Goal: Browse casually: Explore the website without a specific task or goal

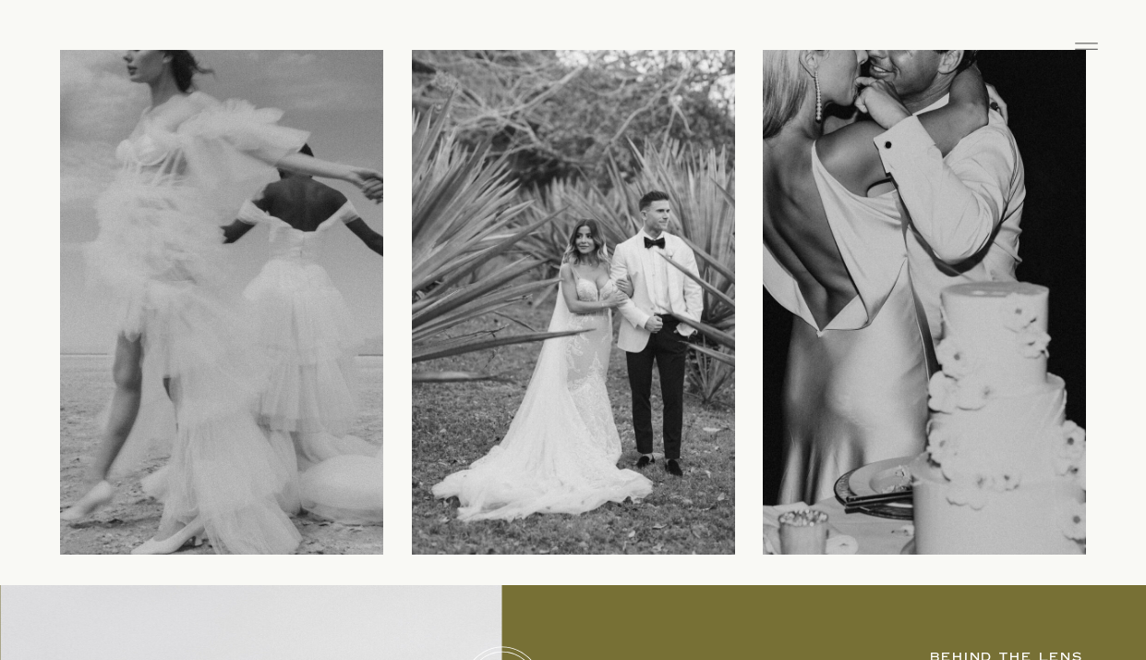
scroll to position [378, 0]
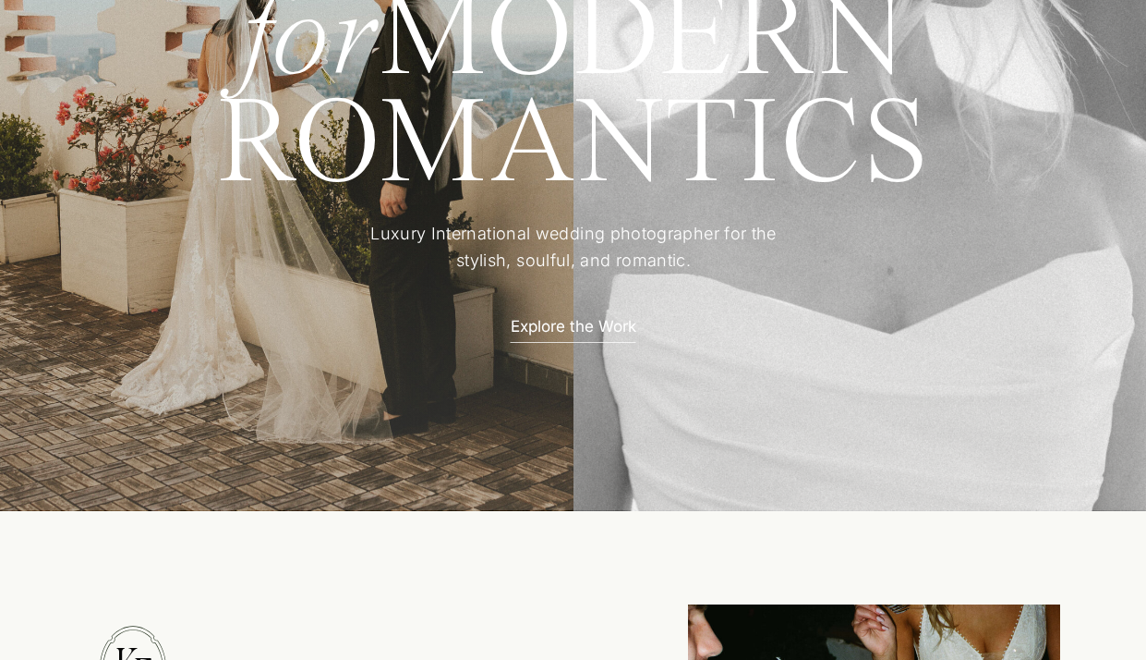
click at [1095, 39] on div at bounding box center [573, 136] width 1165 height 747
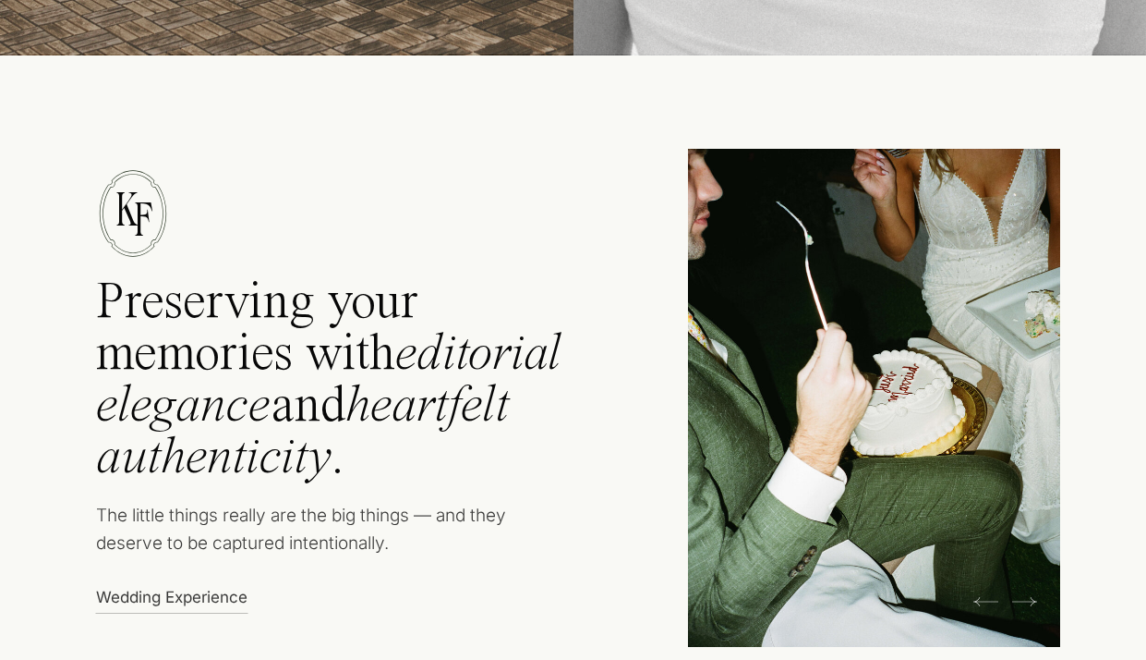
scroll to position [1758, 0]
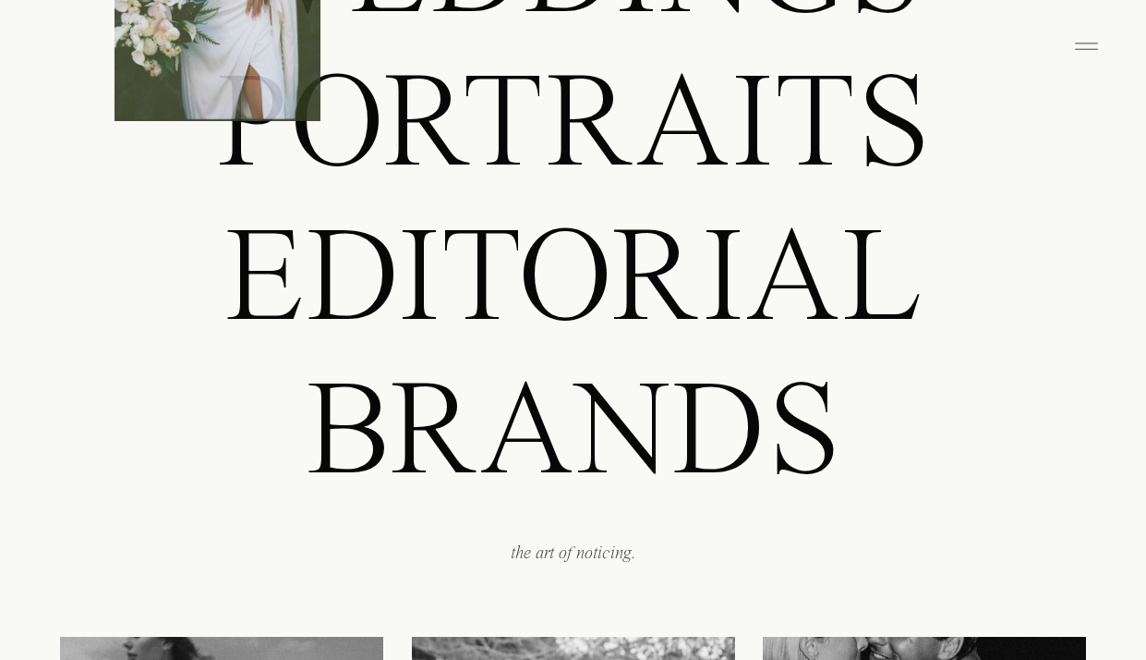
click at [1083, 46] on icon at bounding box center [1086, 46] width 37 height 30
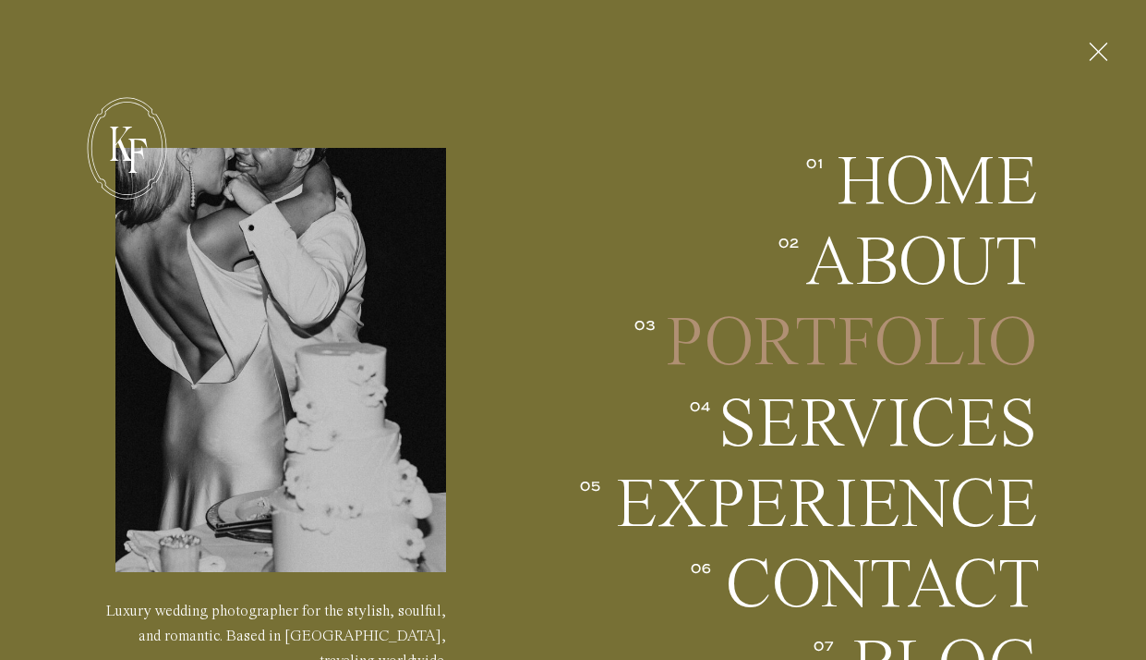
click at [759, 346] on h2 "Portfolio" at bounding box center [851, 343] width 374 height 68
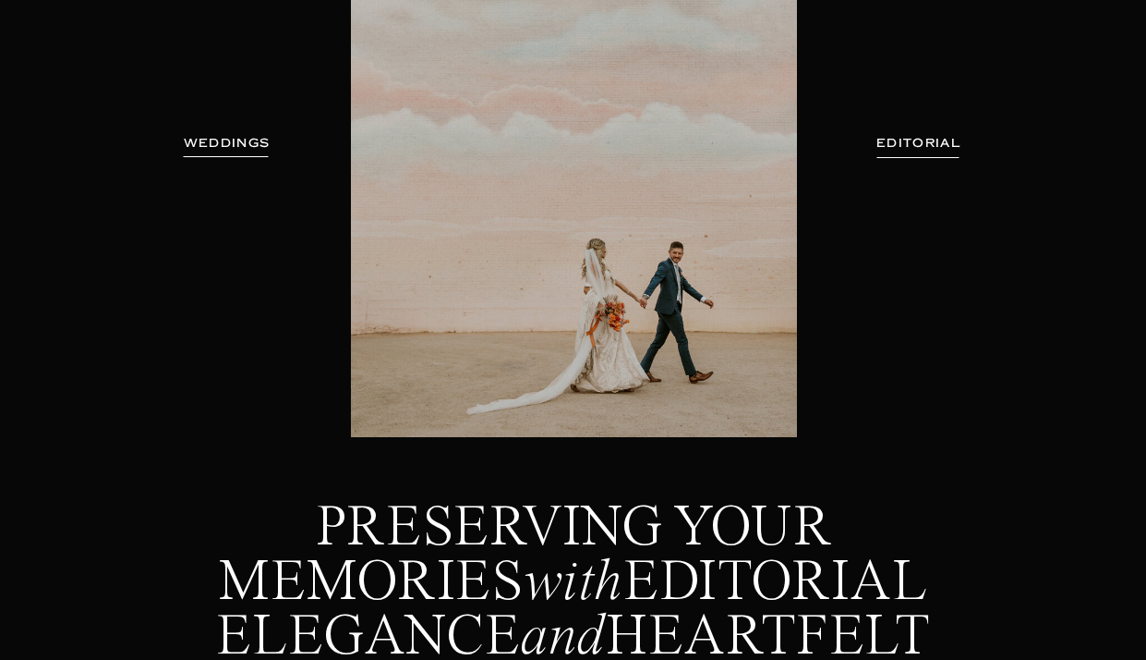
click at [204, 139] on h3 "WEDDINGS" at bounding box center [227, 143] width 116 height 18
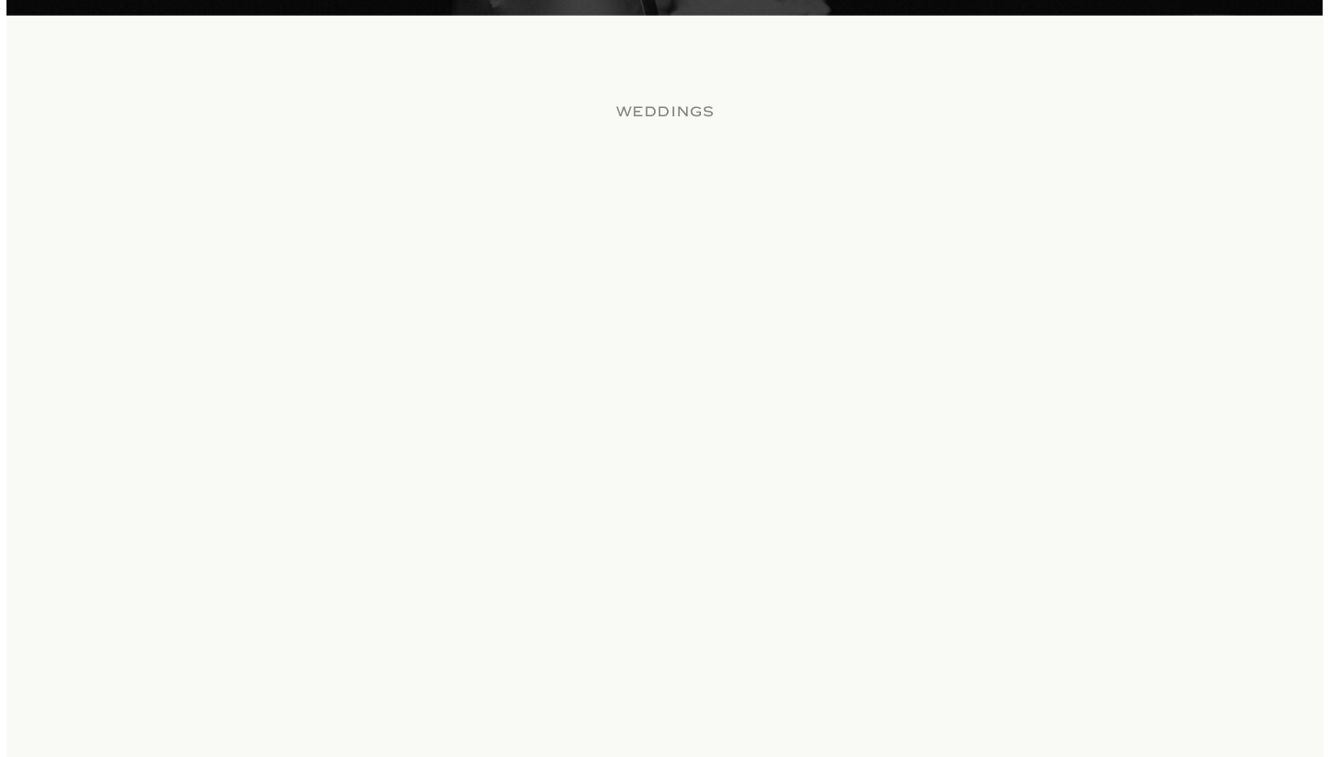
scroll to position [1841, 0]
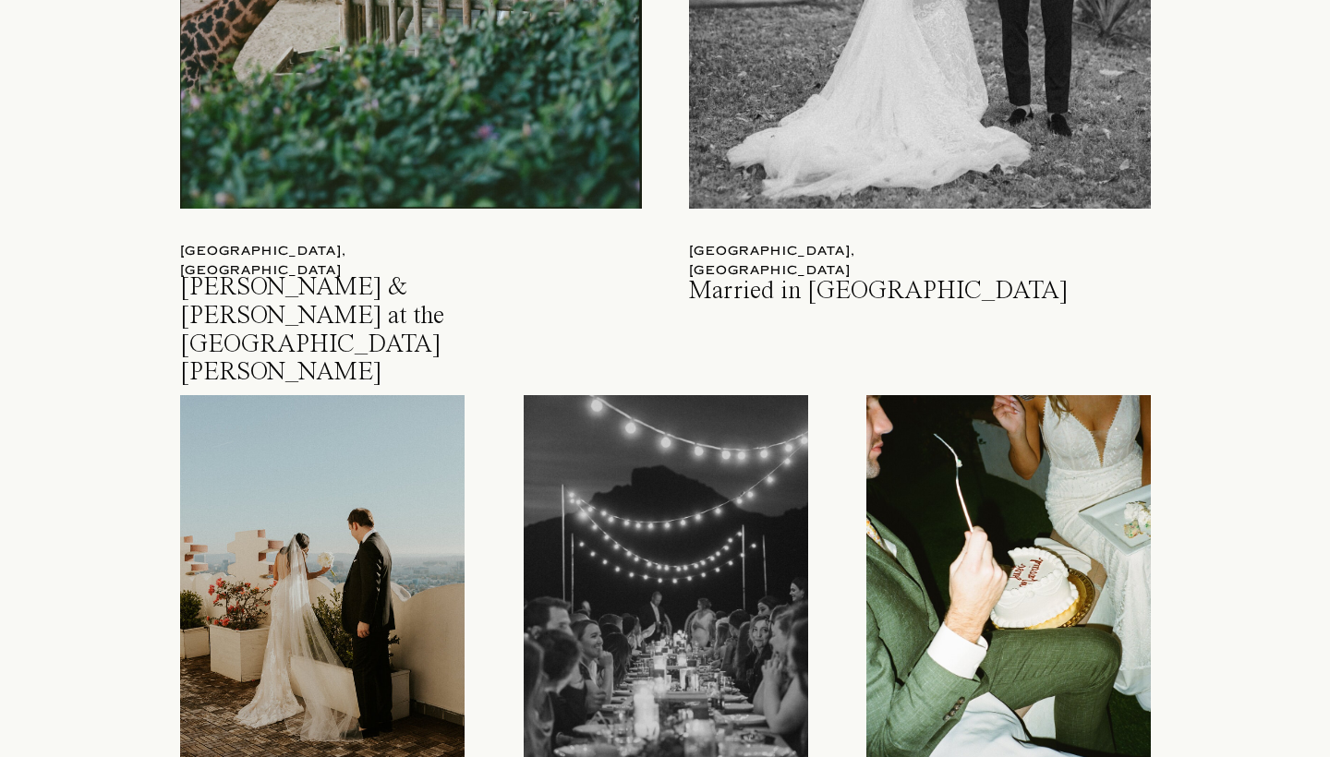
scroll to position [2544, 0]
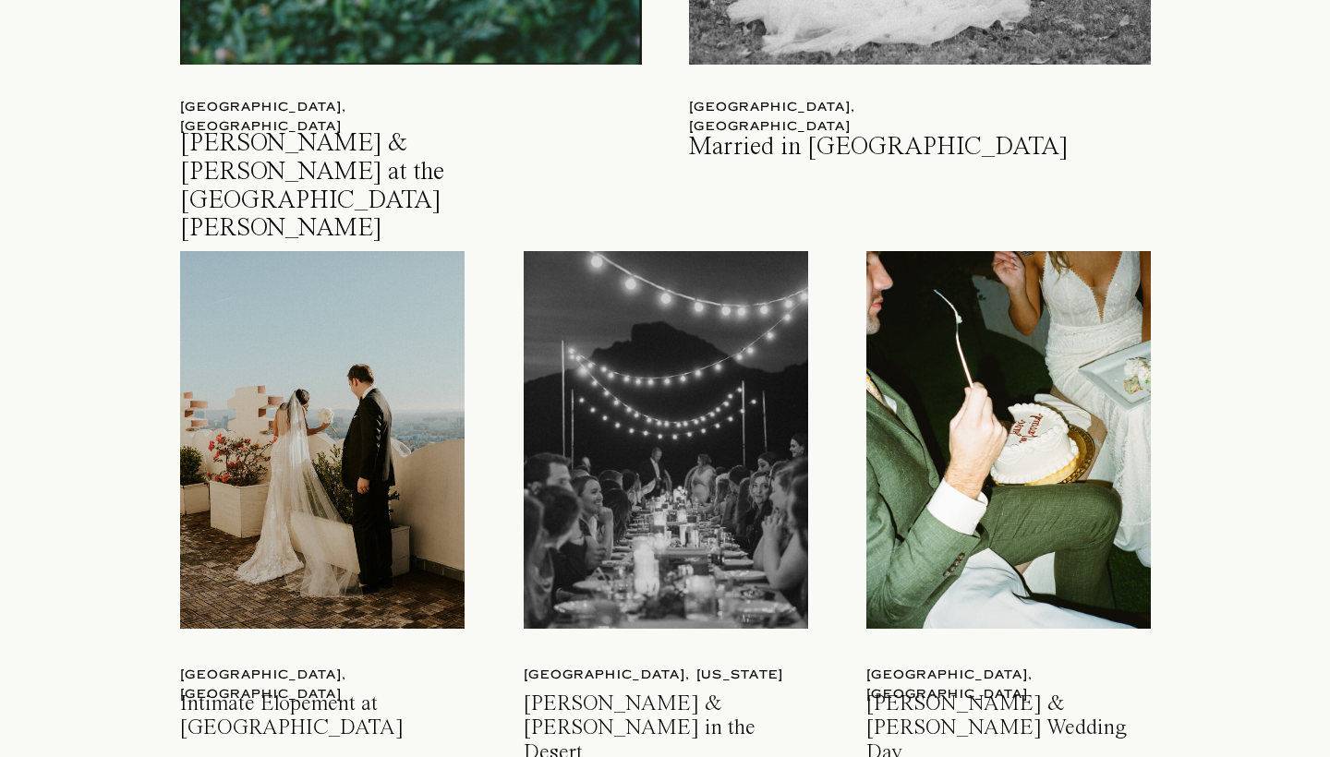
click at [1024, 539] on div at bounding box center [1008, 440] width 285 height 378
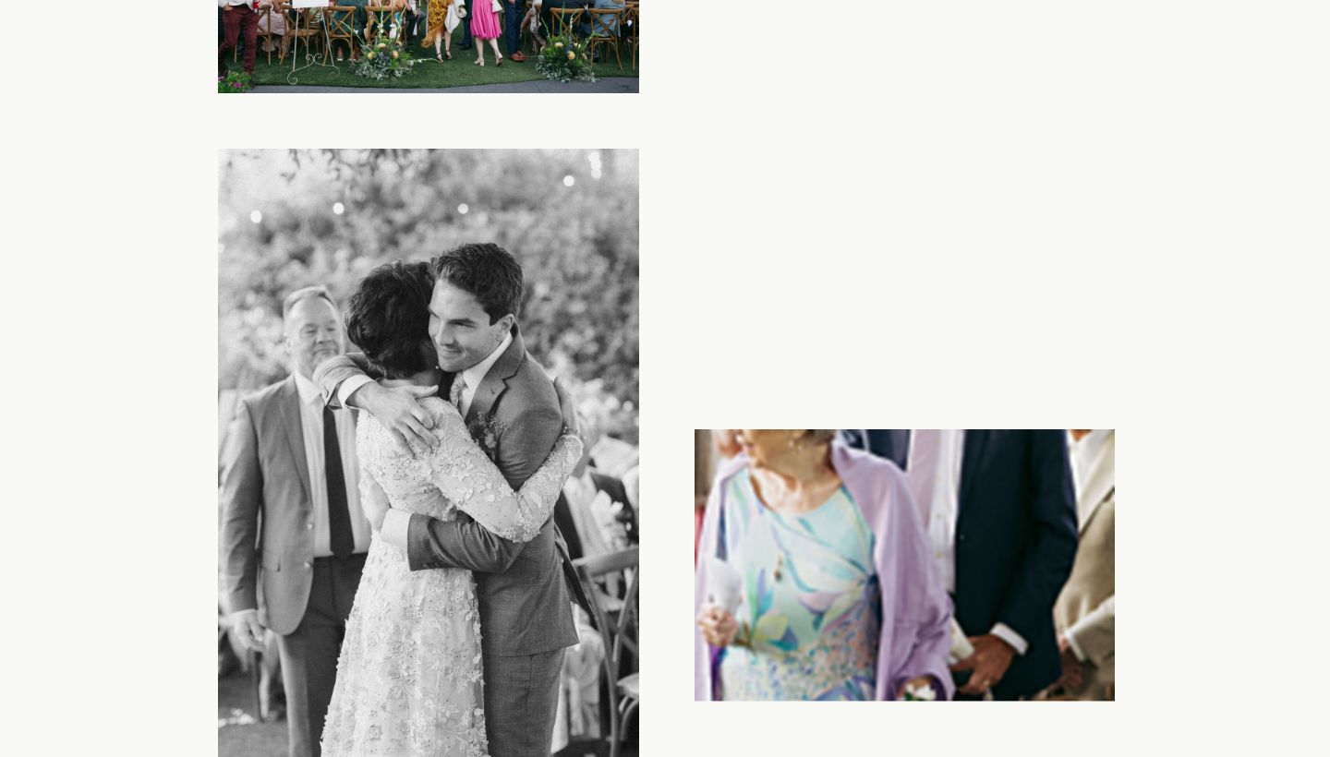
scroll to position [22287, 0]
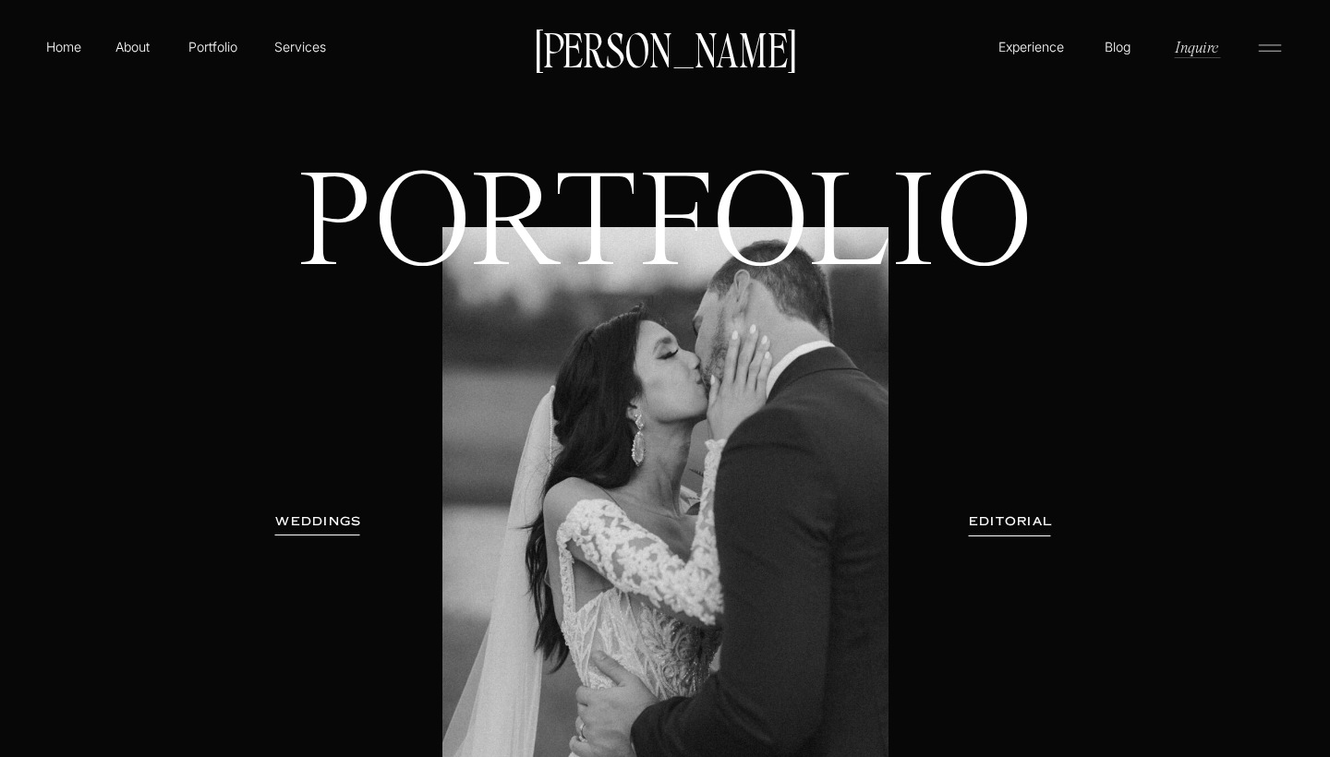
scroll to position [2544, 0]
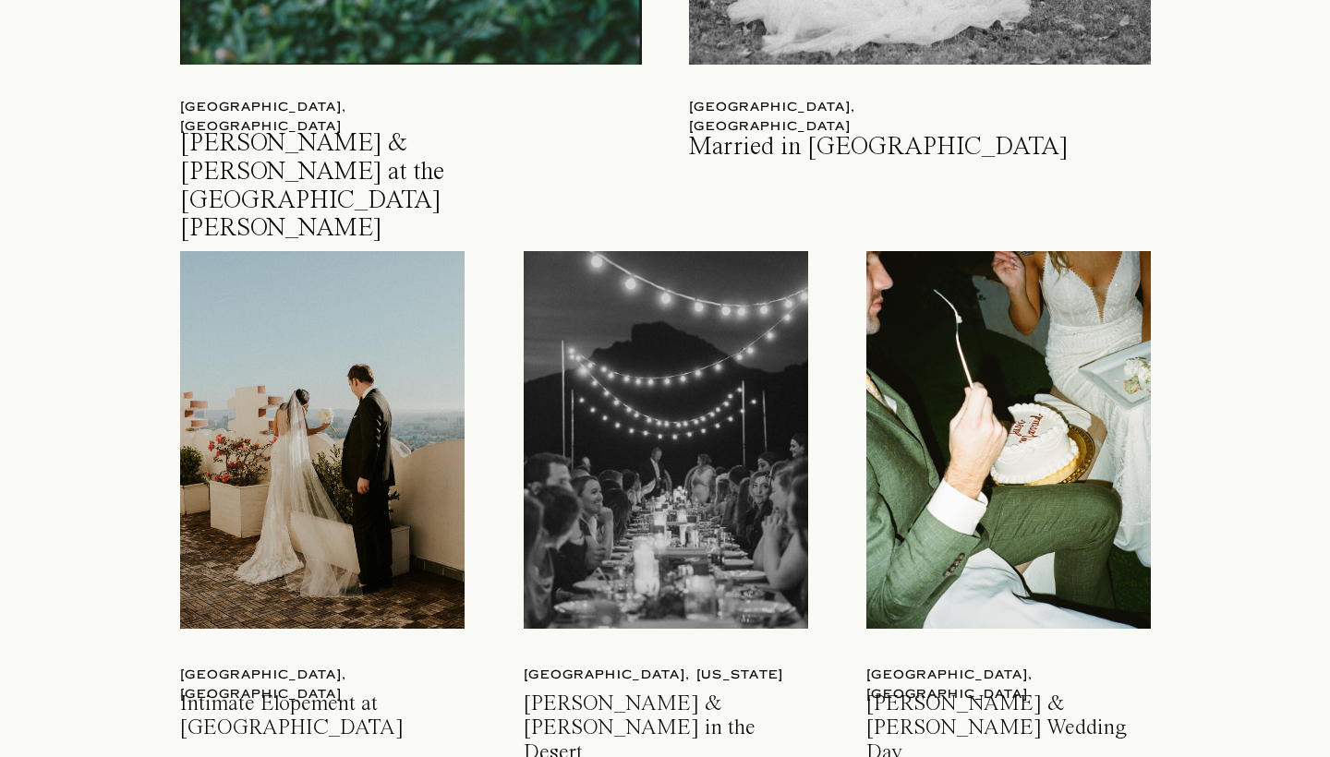
click at [368, 445] on div at bounding box center [322, 440] width 285 height 378
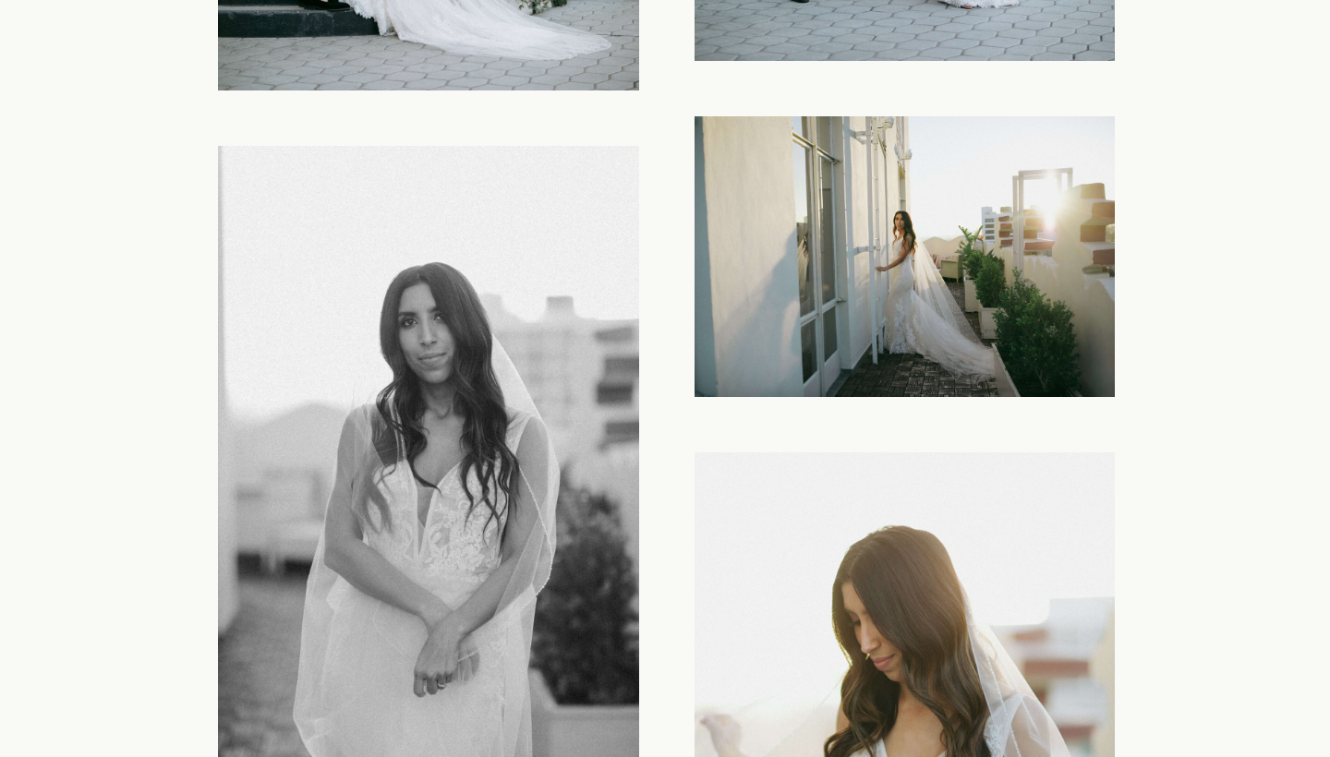
scroll to position [10652, 0]
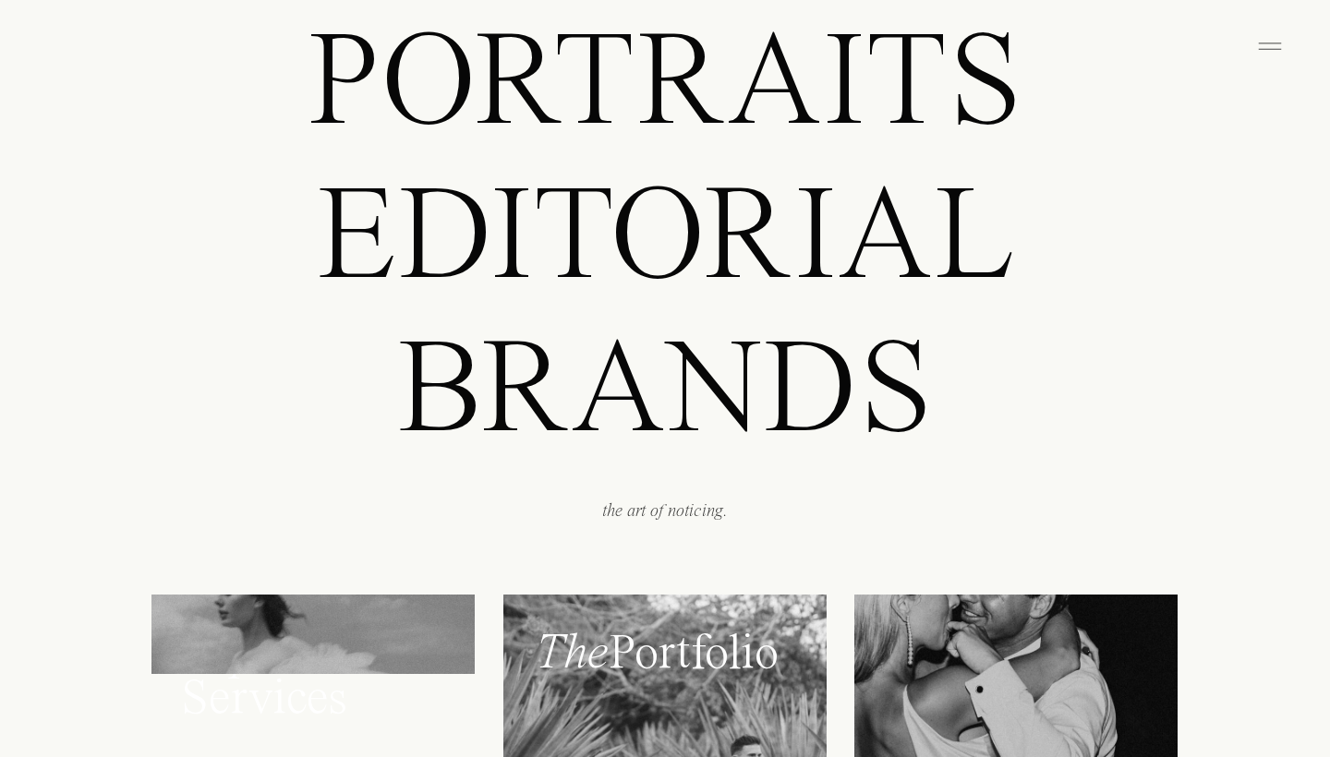
scroll to position [1562, 0]
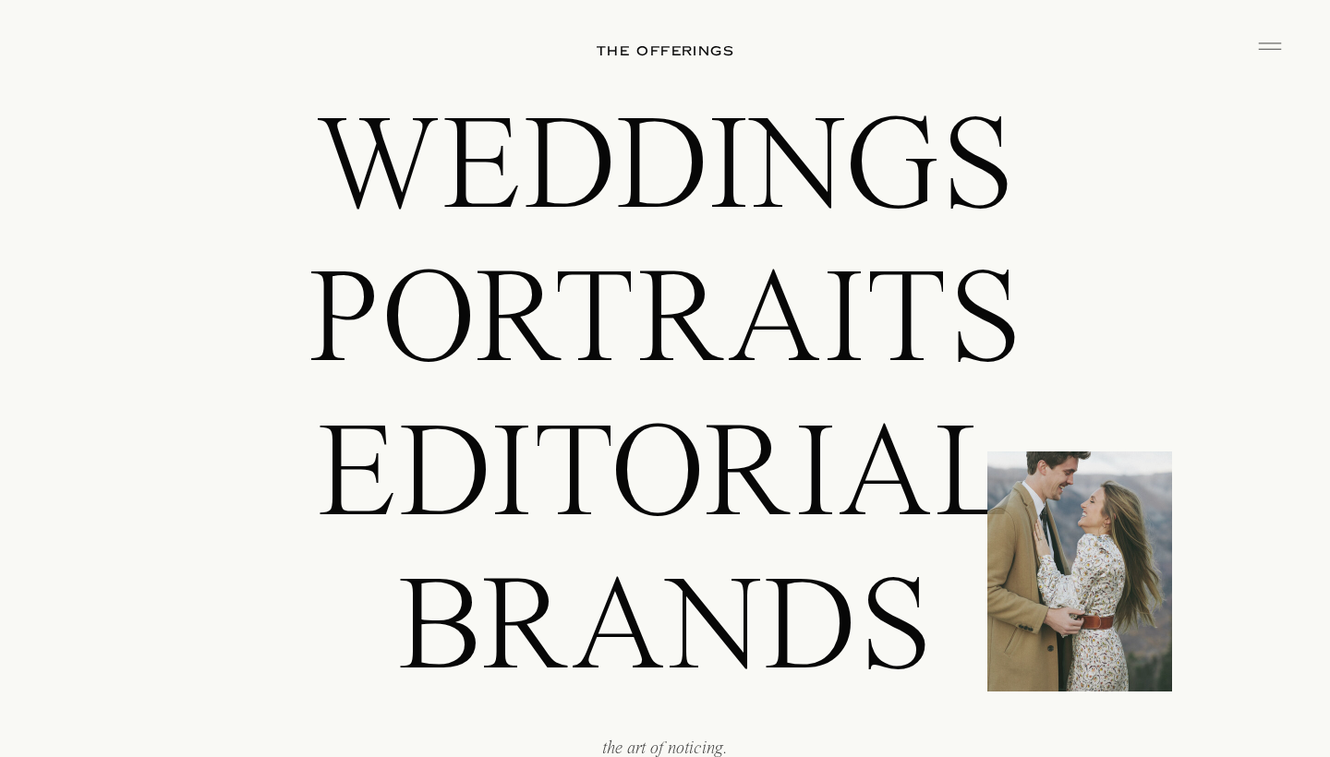
click at [570, 207] on p "Weddings" at bounding box center [665, 163] width 1033 height 131
click at [563, 187] on p "Weddings" at bounding box center [665, 163] width 1033 height 131
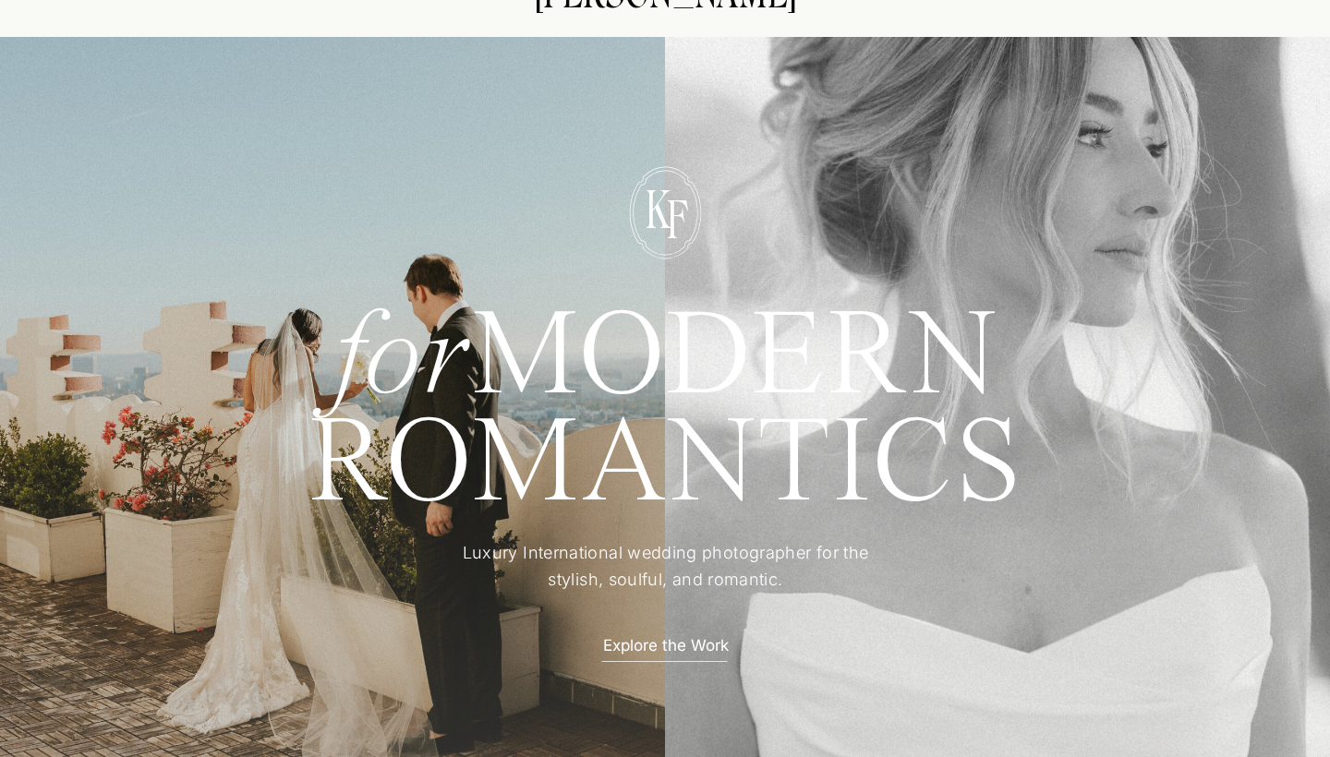
scroll to position [72, 0]
